Goal: Find contact information: Find contact information

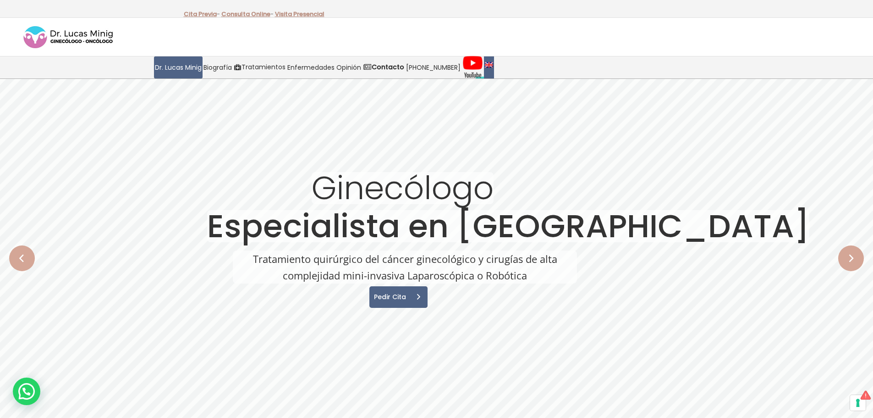
click at [484, 62] on link at bounding box center [489, 67] width 10 height 22
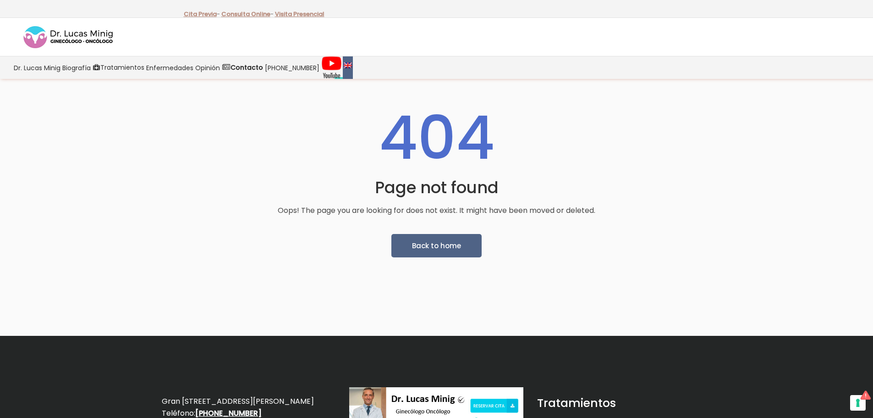
click at [344, 65] on img at bounding box center [348, 64] width 8 height 5
click at [429, 243] on span "Back to home" at bounding box center [436, 246] width 48 height 10
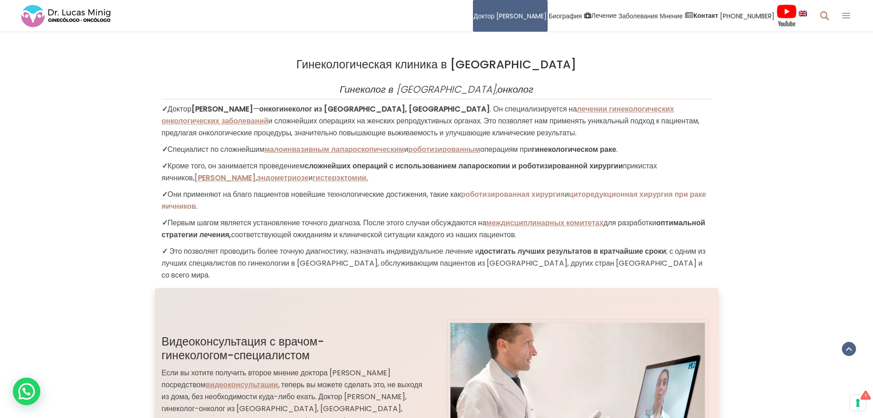
scroll to position [825, 0]
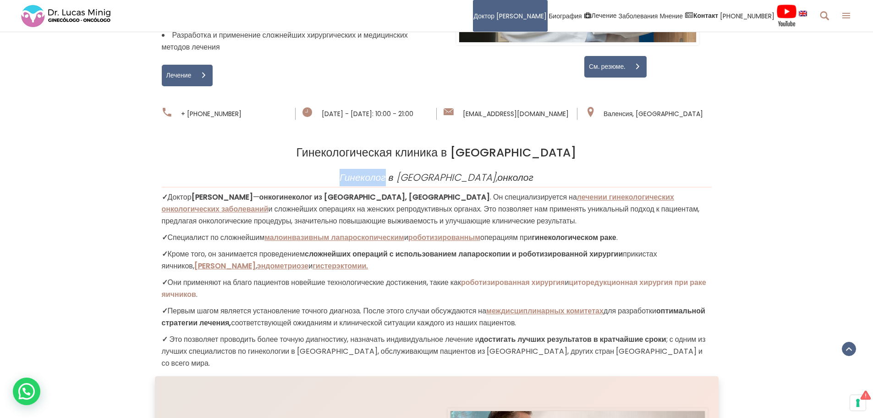
drag, startPoint x: 387, startPoint y: 167, endPoint x: 413, endPoint y: 165, distance: 25.7
click at [413, 170] on font "Гинеколог в [GEOGRAPHIC_DATA]," at bounding box center [419, 176] width 158 height 13
copy font "Гинеколог"
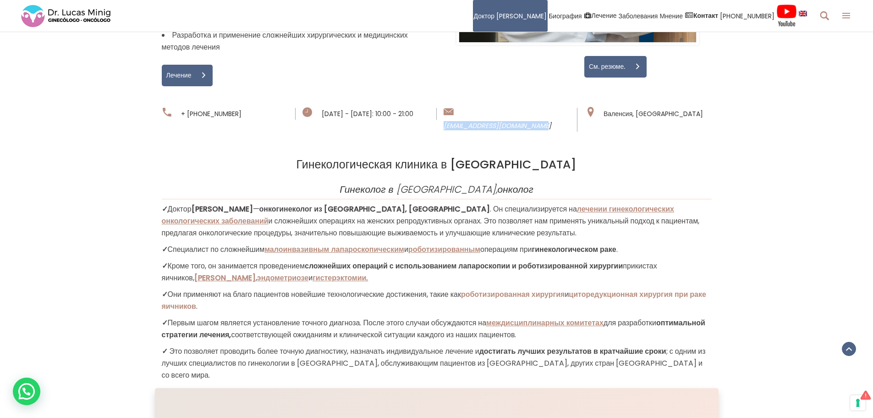
drag, startPoint x: 569, startPoint y: 88, endPoint x: 463, endPoint y: 90, distance: 105.9
click at [463, 108] on div "[EMAIL_ADDRESS][DOMAIN_NAME]" at bounding box center [507, 120] width 127 height 24
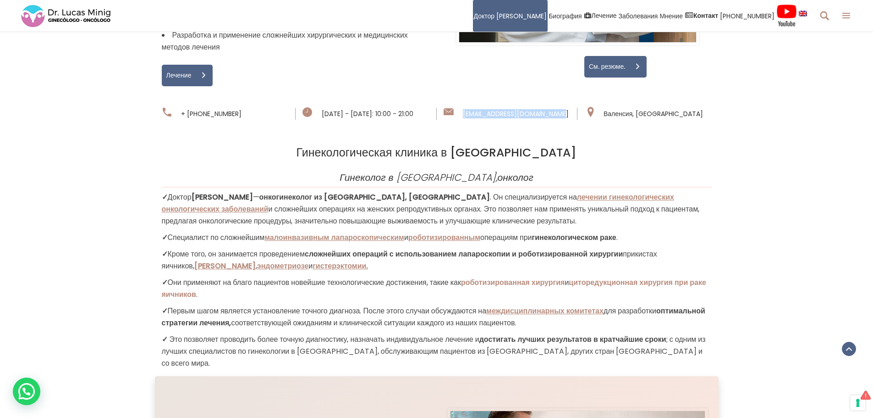
copy font "[EMAIL_ADDRESS][DOMAIN_NAME]"
